Goal: Information Seeking & Learning: Learn about a topic

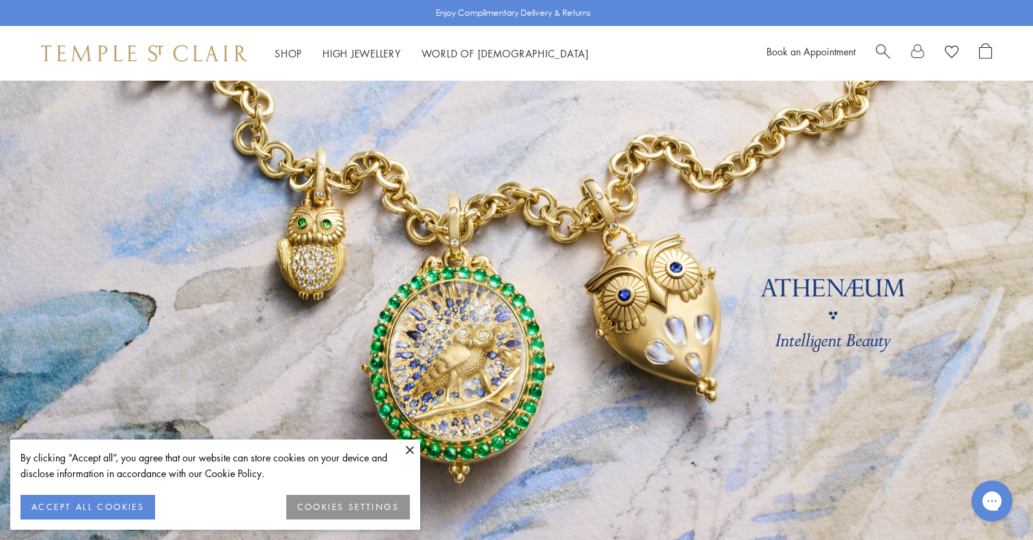
click at [409, 447] on button at bounding box center [410, 449] width 20 height 20
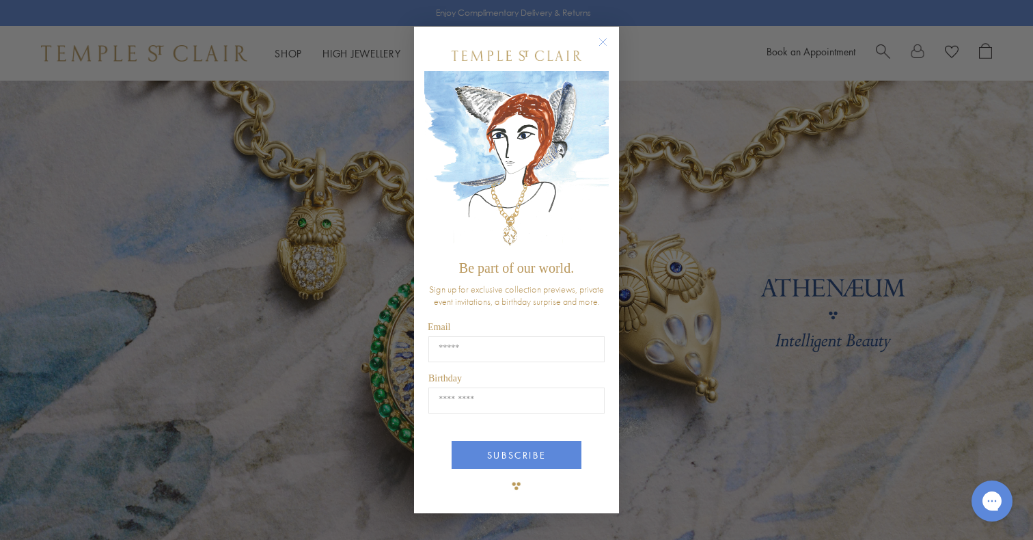
click at [609, 45] on circle "Close dialog" at bounding box center [603, 42] width 16 height 16
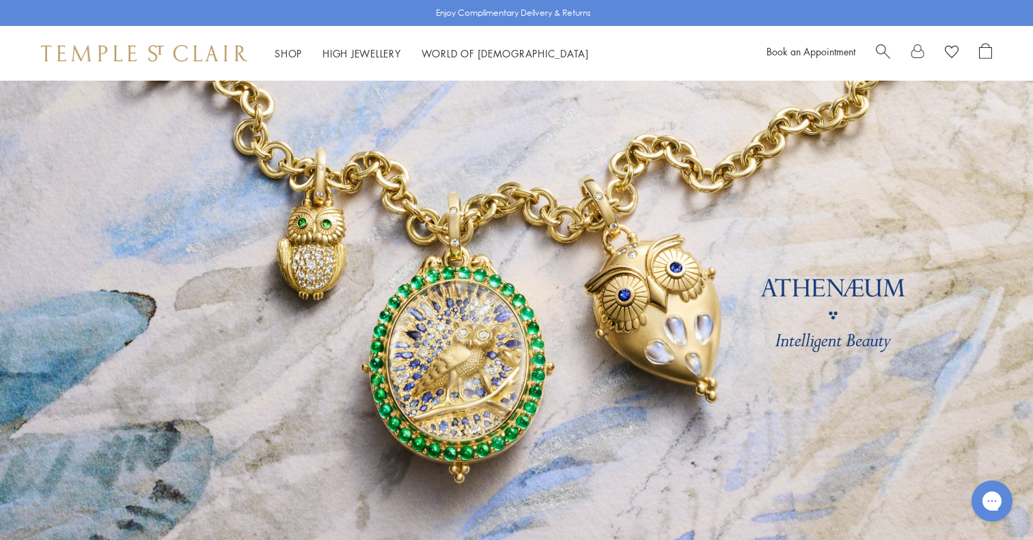
click at [882, 51] on span "Search" at bounding box center [883, 50] width 14 height 14
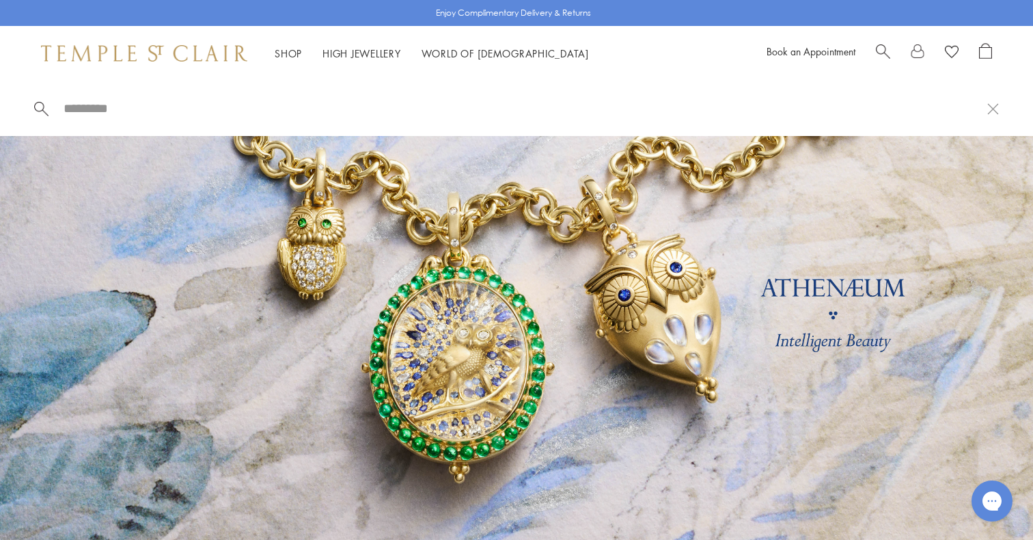
click at [882, 51] on span "Search" at bounding box center [883, 50] width 14 height 14
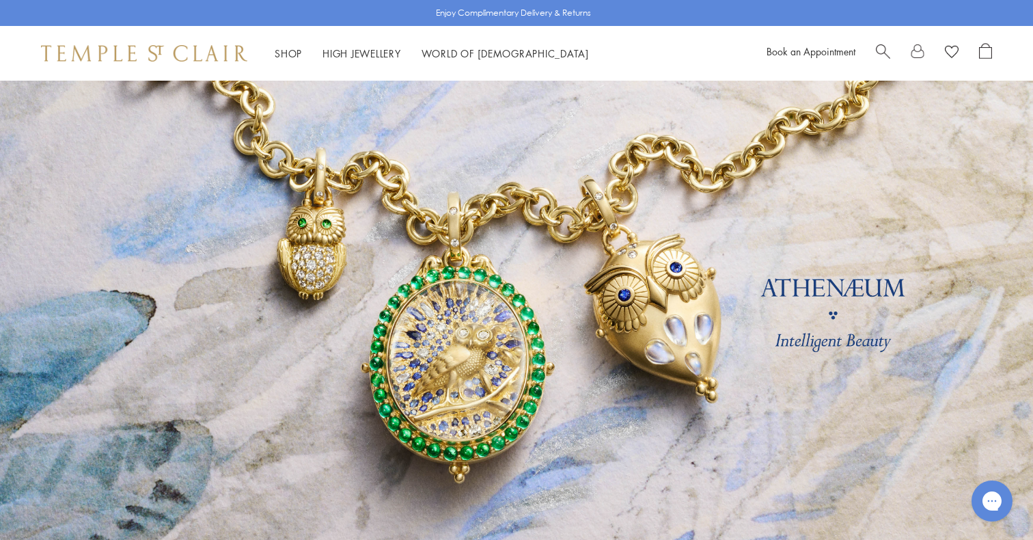
click at [882, 45] on span "Search" at bounding box center [883, 50] width 14 height 14
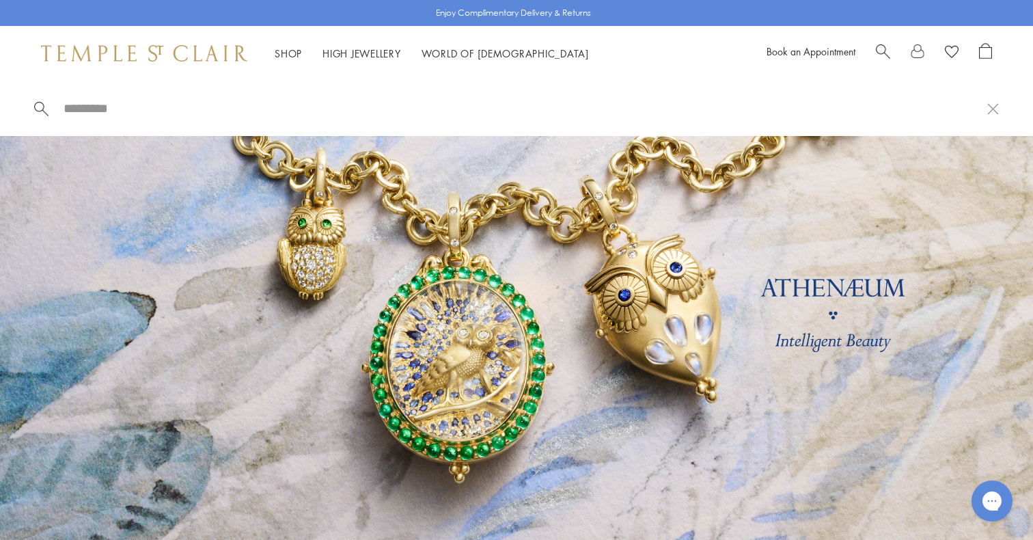
click at [885, 51] on span "Search" at bounding box center [883, 50] width 14 height 14
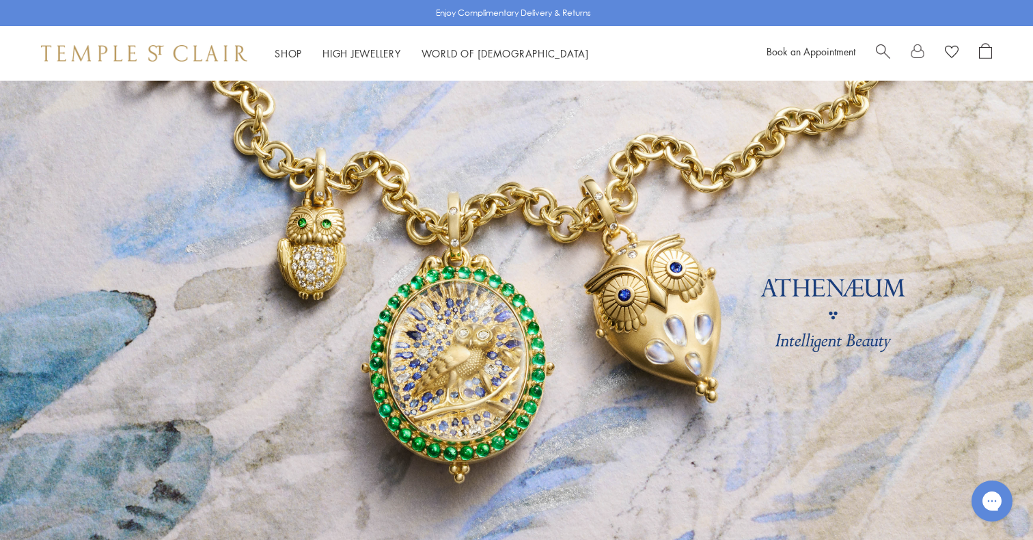
click at [879, 50] on span "Search" at bounding box center [883, 50] width 14 height 14
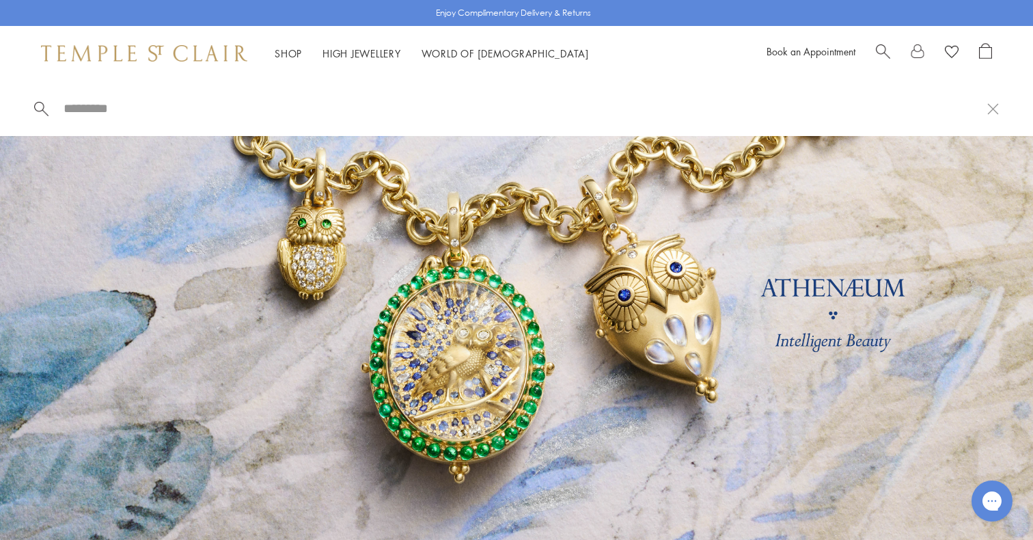
paste input "**********"
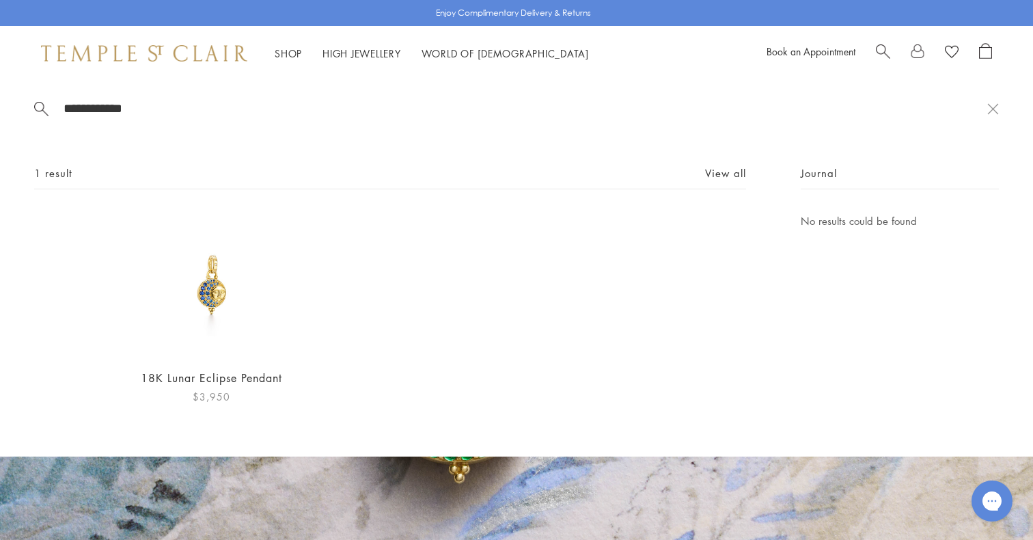
type input "**********"
click at [212, 297] on img at bounding box center [211, 284] width 144 height 144
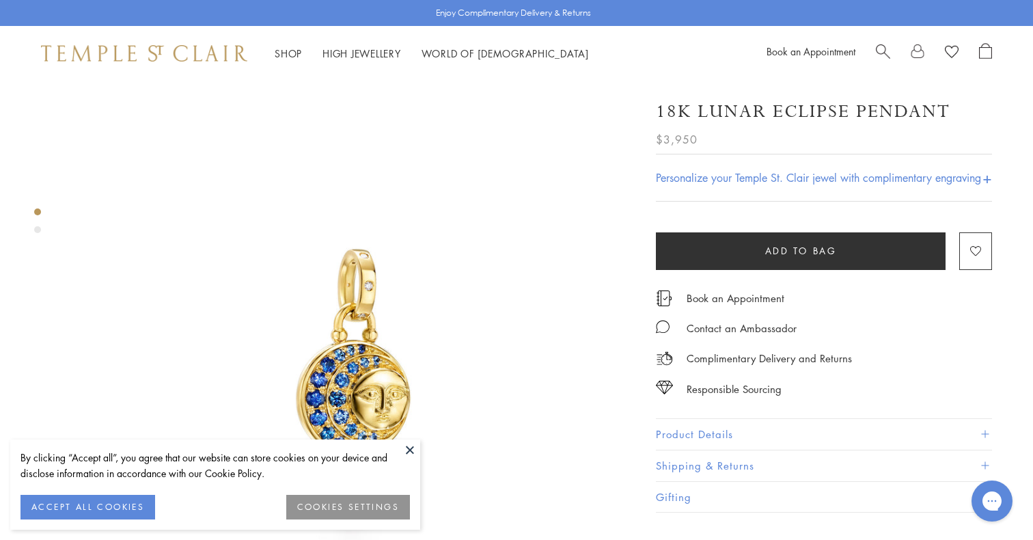
click at [406, 449] on button at bounding box center [410, 449] width 20 height 20
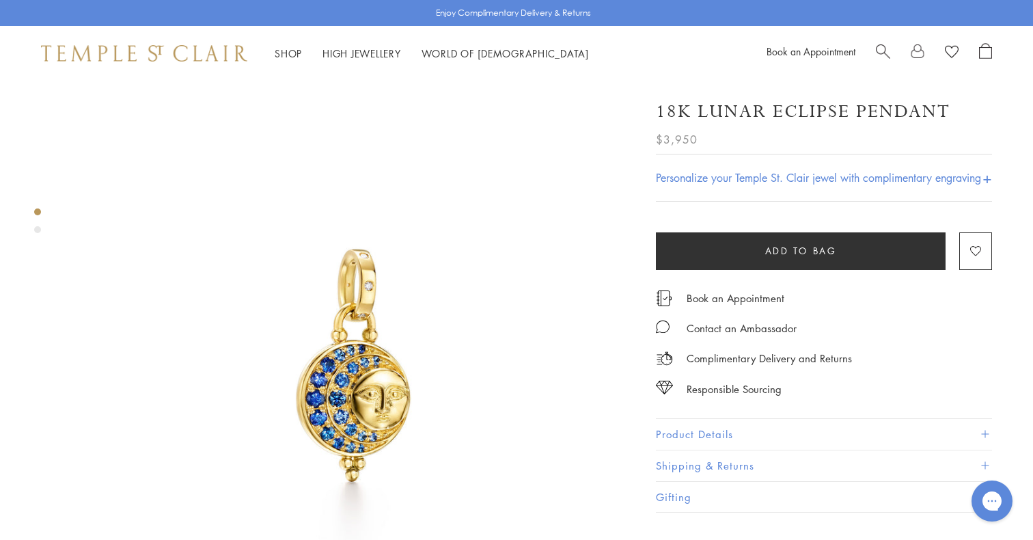
click at [879, 44] on span "Search" at bounding box center [883, 50] width 14 height 14
paste input "**********"
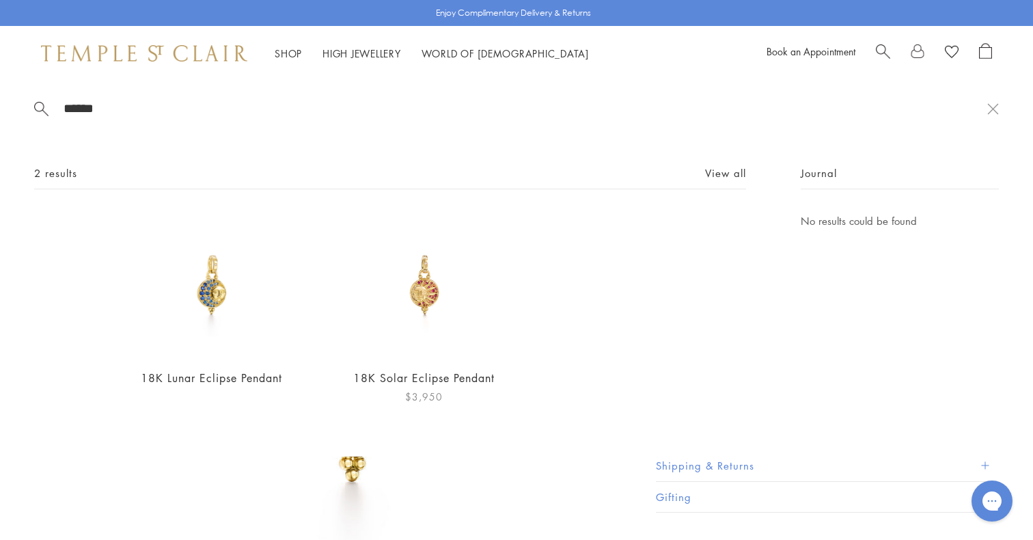
type input "******"
click at [415, 302] on img at bounding box center [424, 284] width 144 height 144
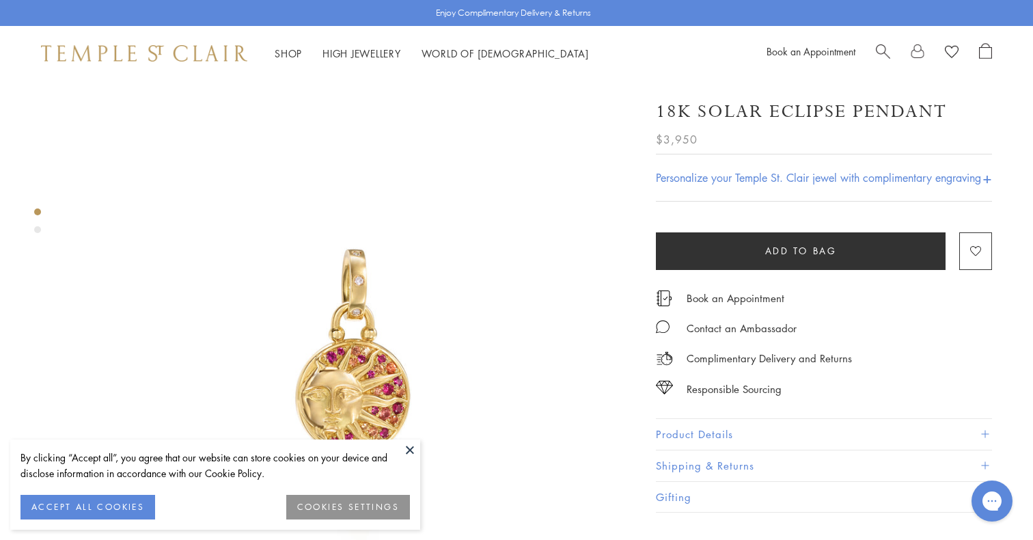
click at [411, 451] on button at bounding box center [410, 449] width 20 height 20
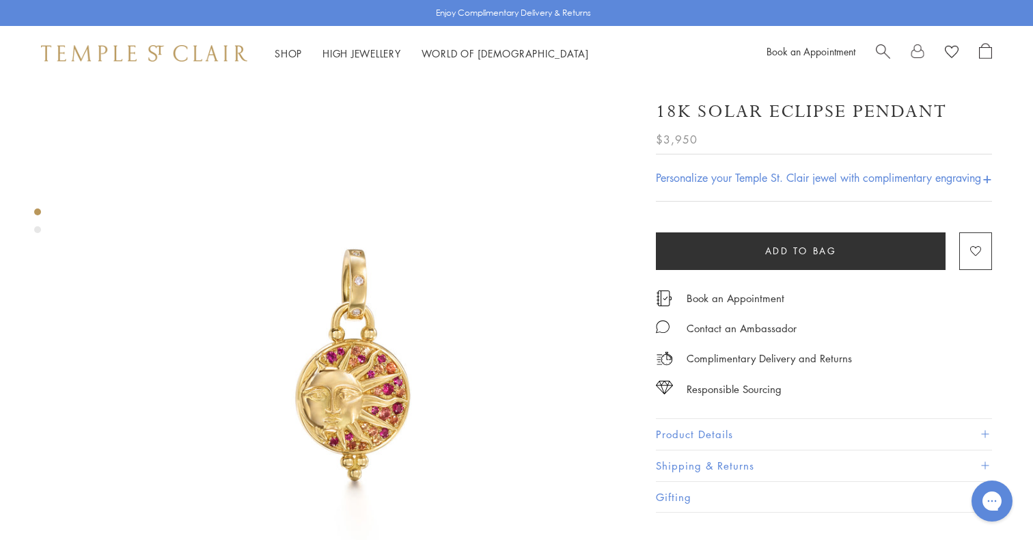
click at [699, 434] on button "Product Details" at bounding box center [824, 434] width 336 height 31
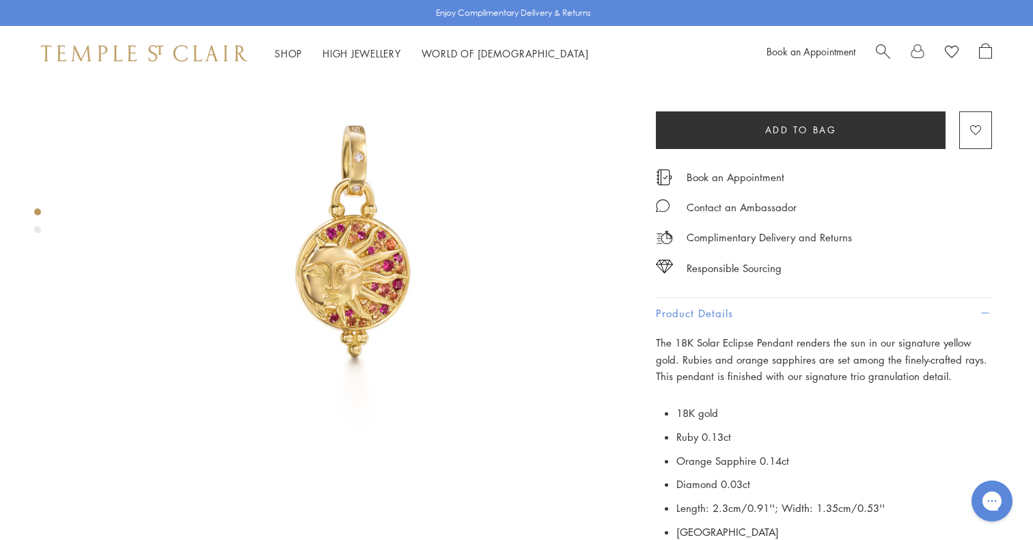
scroll to position [125, 0]
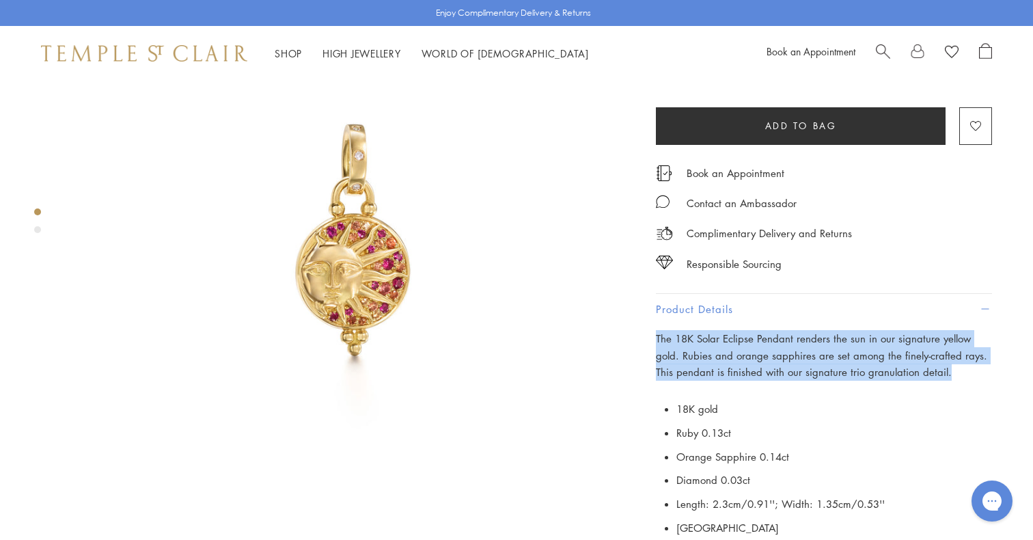
drag, startPoint x: 930, startPoint y: 379, endPoint x: 642, endPoint y: 336, distance: 290.8
click at [642, 336] on div "18K Solar Eclipse Pendant $3,950 The 18K Solar Eclipse Pendant renders the sun …" at bounding box center [814, 324] width 355 height 727
copy span "The 18K Solar Eclipse Pendant renders the sun in our signature yellow gold. Rub…"
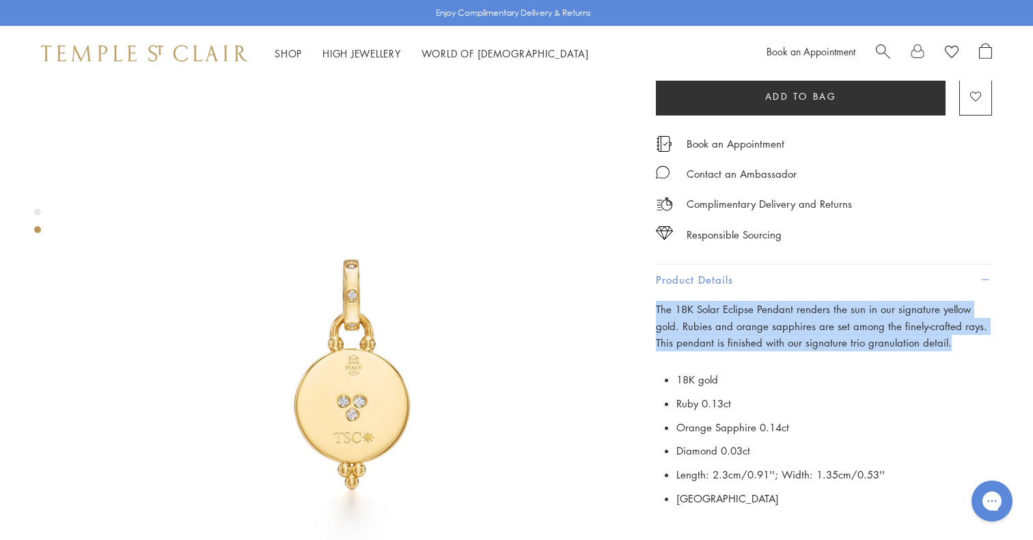
scroll to position [590, 0]
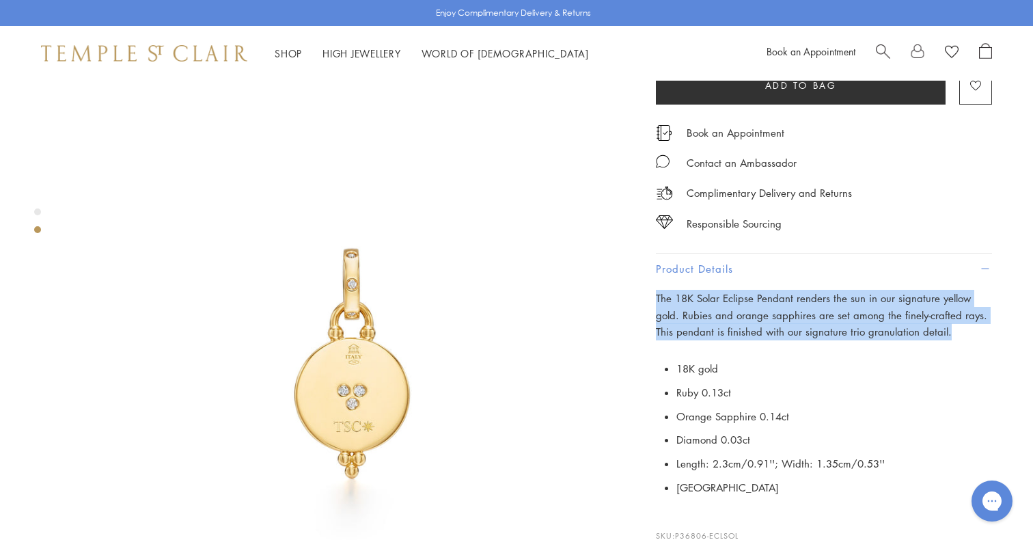
copy span "The 18K Solar Eclipse Pendant renders the sun in our signature yellow gold. Rub…"
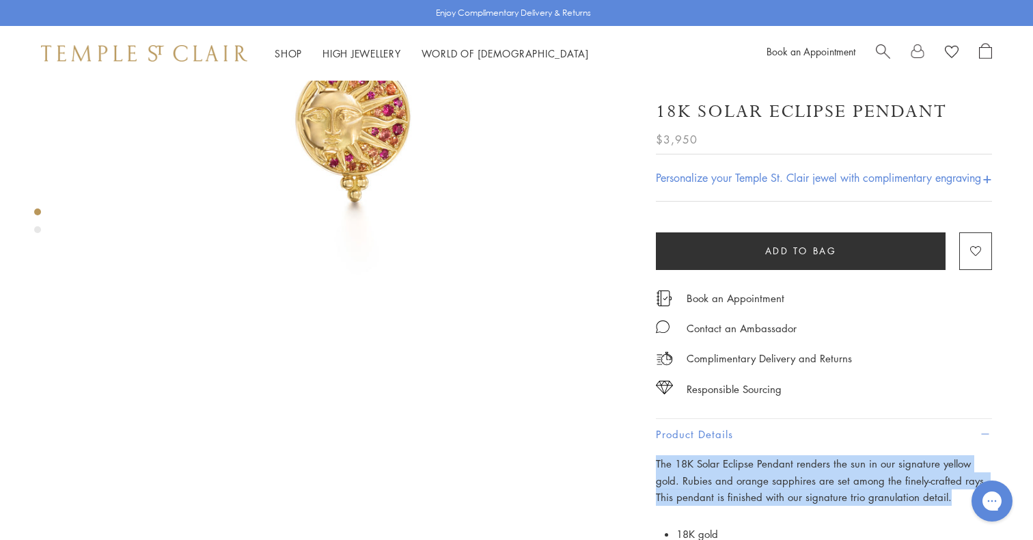
scroll to position [0, 0]
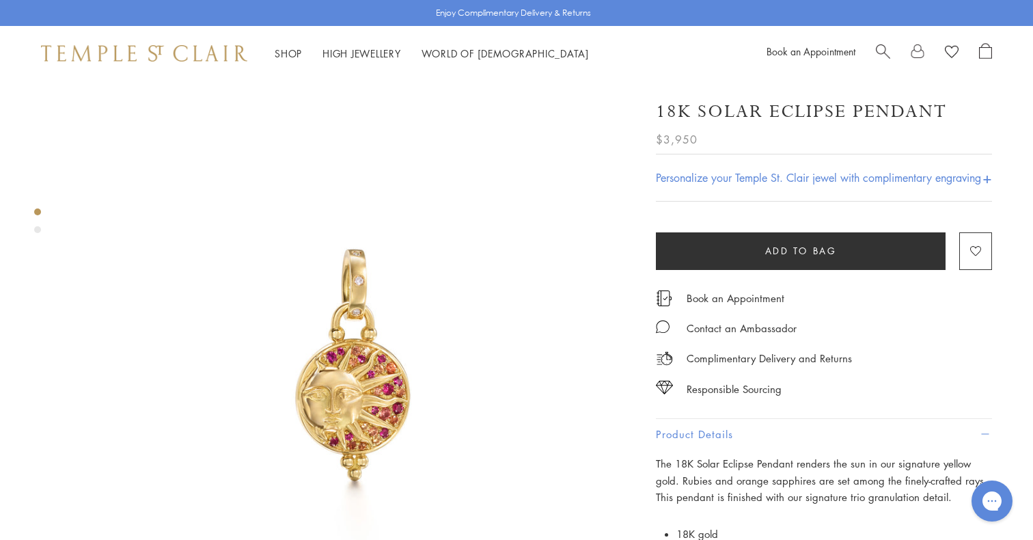
drag, startPoint x: 954, startPoint y: 101, endPoint x: 941, endPoint y: 106, distance: 13.8
click at [941, 106] on div "18K Solar Eclipse Pendant" at bounding box center [824, 112] width 336 height 24
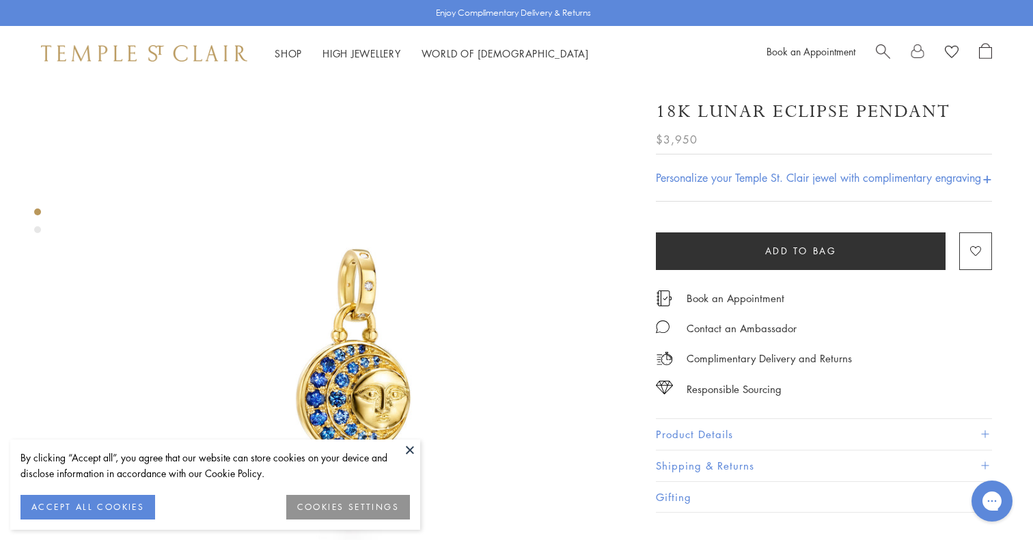
click at [407, 447] on button at bounding box center [410, 449] width 20 height 20
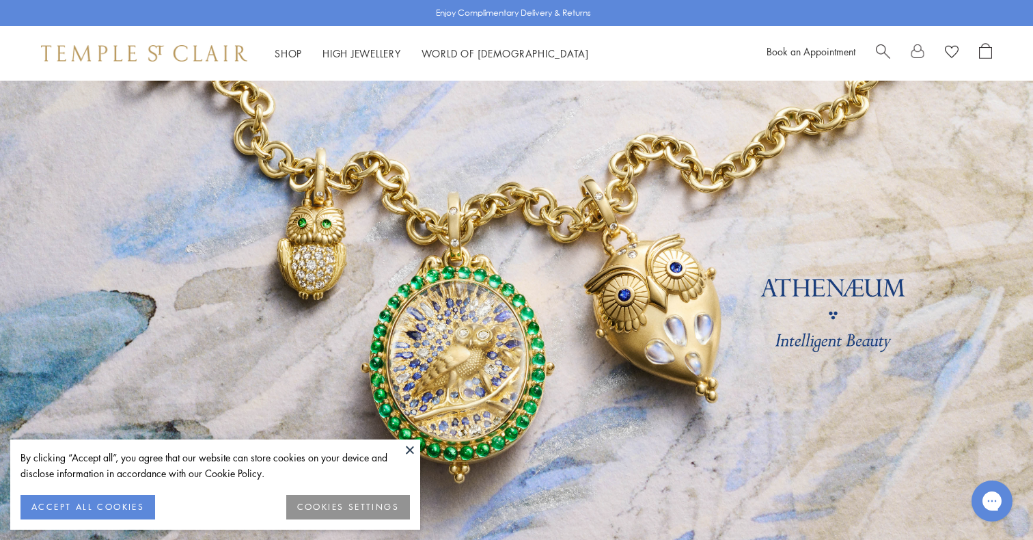
click at [885, 54] on span "Search" at bounding box center [883, 50] width 14 height 14
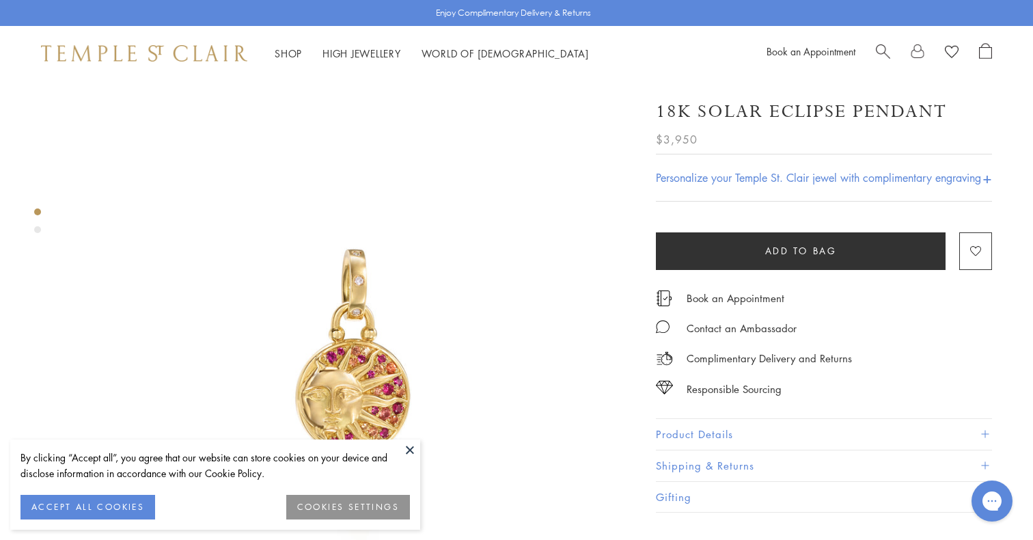
click at [408, 456] on button at bounding box center [410, 449] width 20 height 20
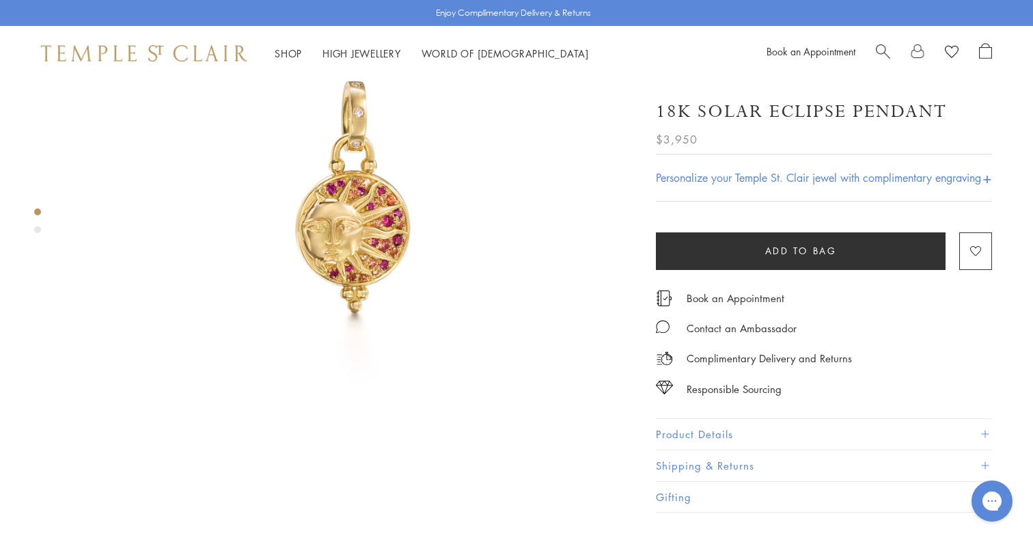
scroll to position [301, 0]
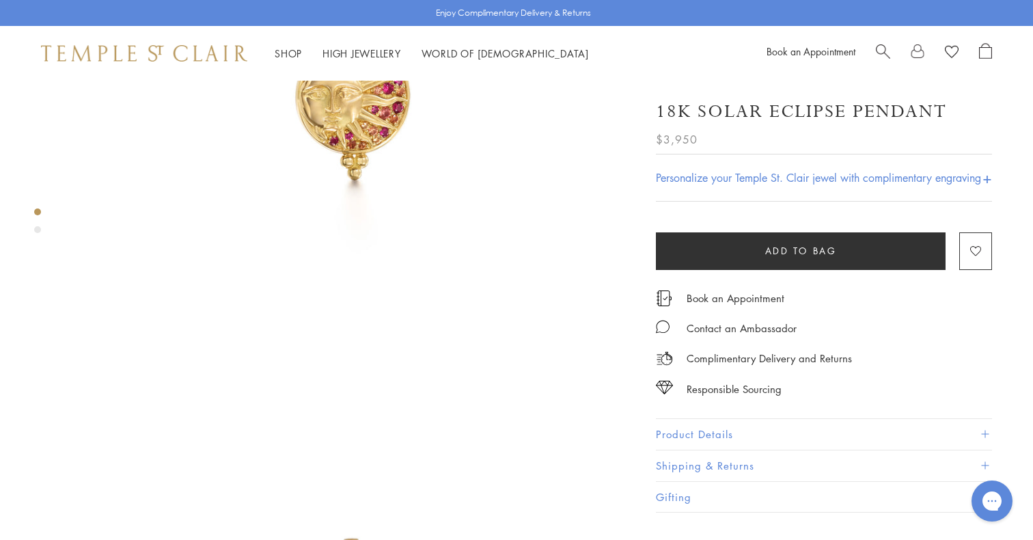
click at [719, 439] on button "Product Details" at bounding box center [824, 434] width 336 height 31
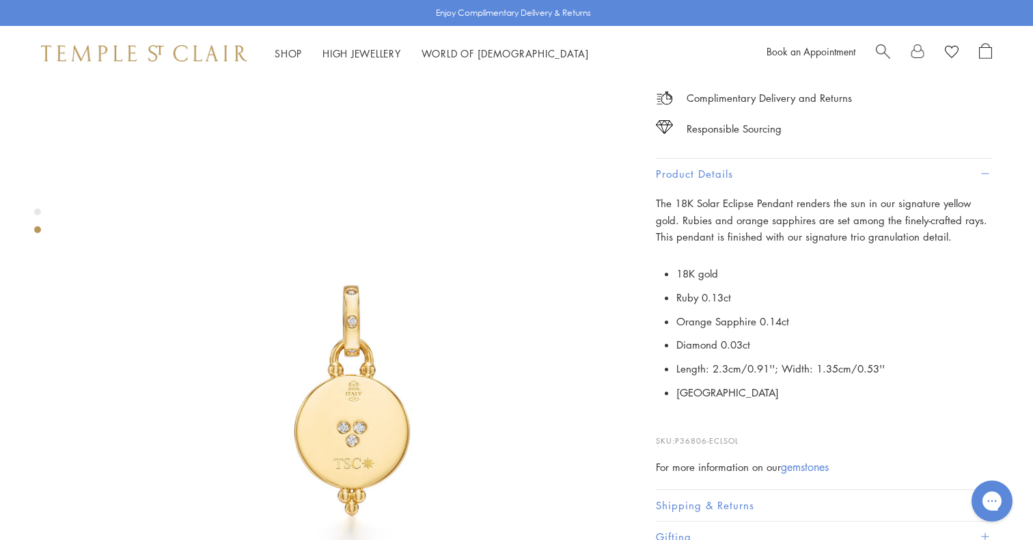
scroll to position [594, 0]
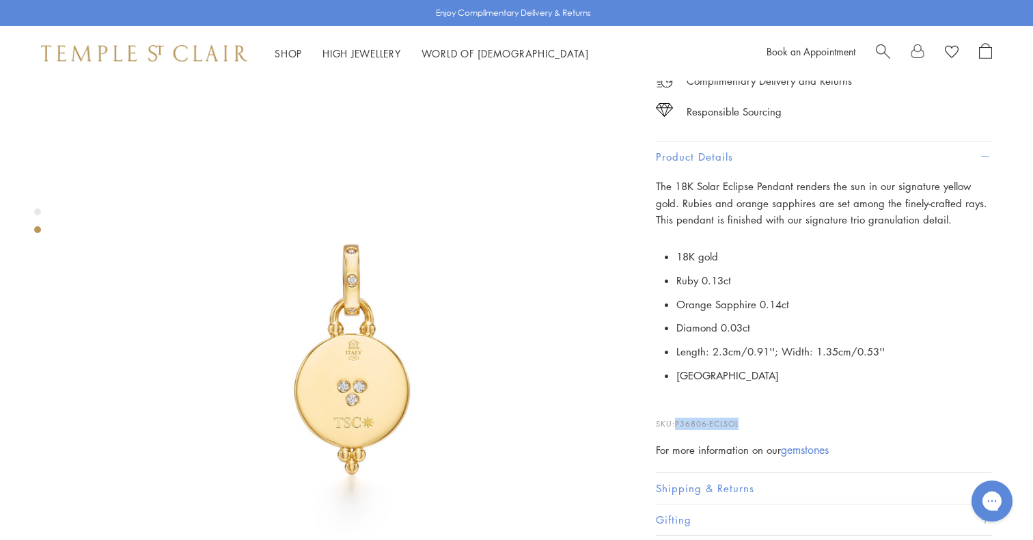
drag, startPoint x: 748, startPoint y: 428, endPoint x: 678, endPoint y: 430, distance: 69.7
click at [678, 430] on p "SKU: P36806-ECLSOL" at bounding box center [824, 417] width 336 height 26
copy span "P36806-ECLSOL"
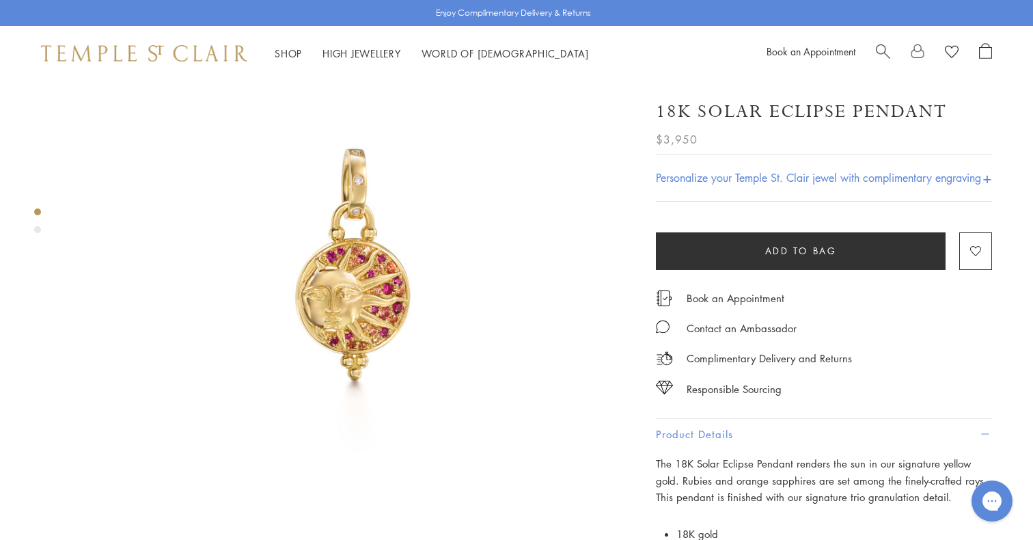
scroll to position [0, 0]
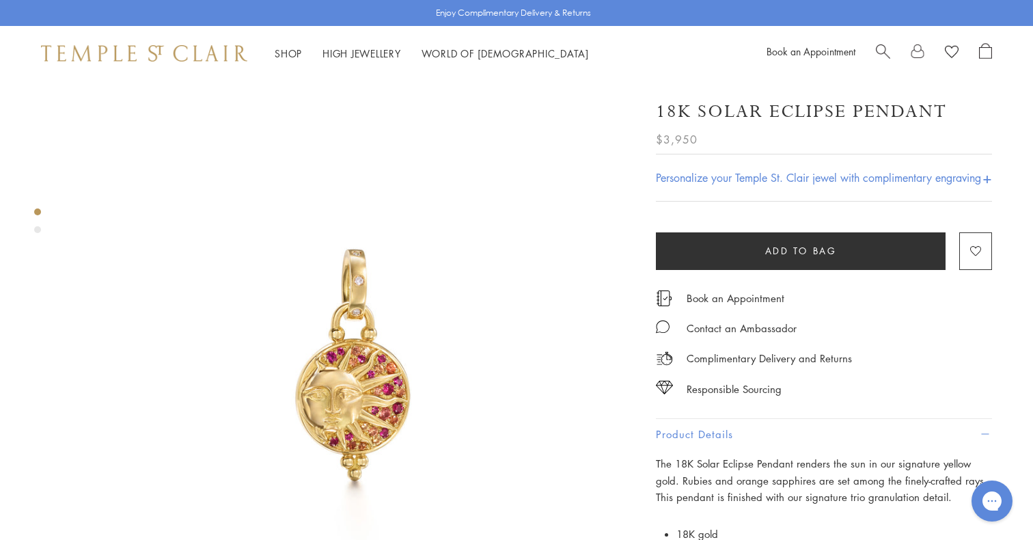
click at [881, 54] on span "Search" at bounding box center [883, 50] width 14 height 14
paste input "******"
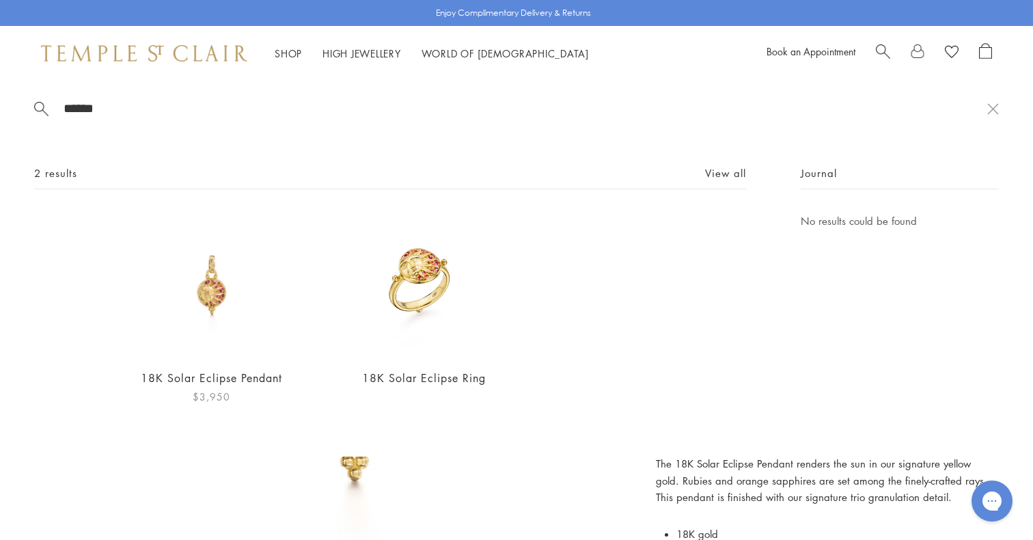
type input "******"
click at [214, 329] on img at bounding box center [211, 284] width 144 height 144
